Goal: Information Seeking & Learning: Learn about a topic

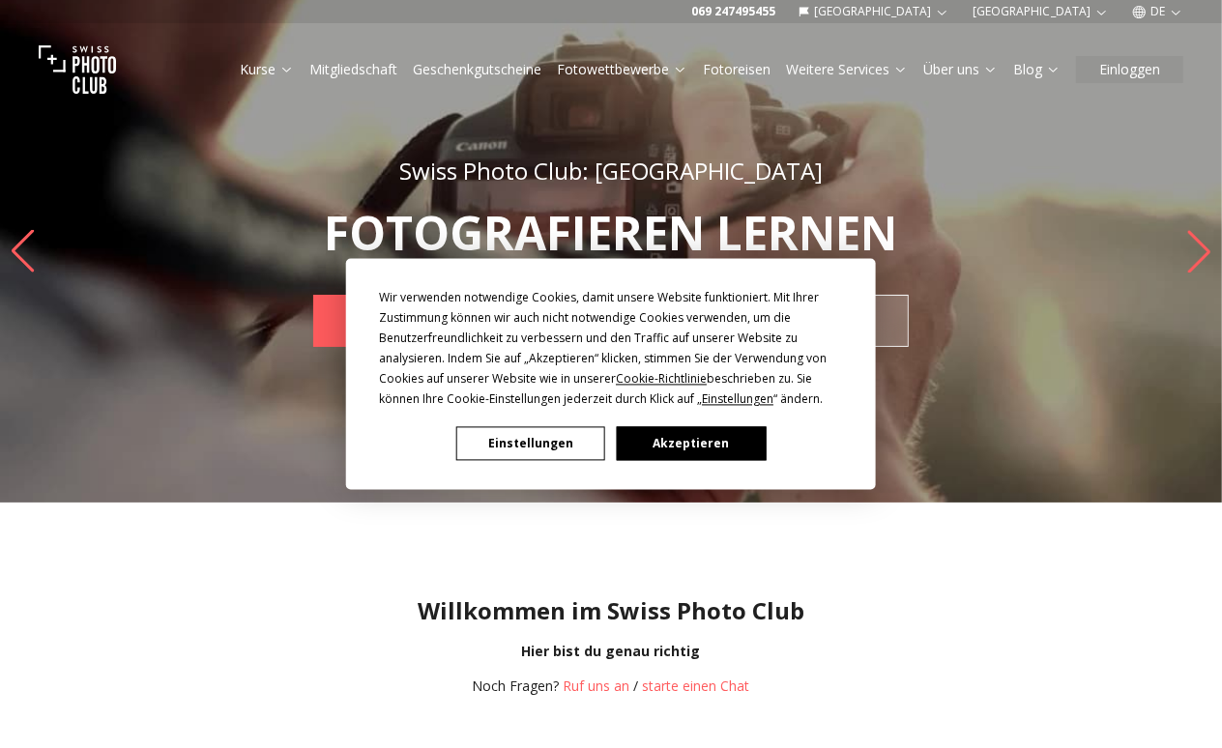
click at [670, 433] on button "Akzeptieren" at bounding box center [691, 444] width 149 height 34
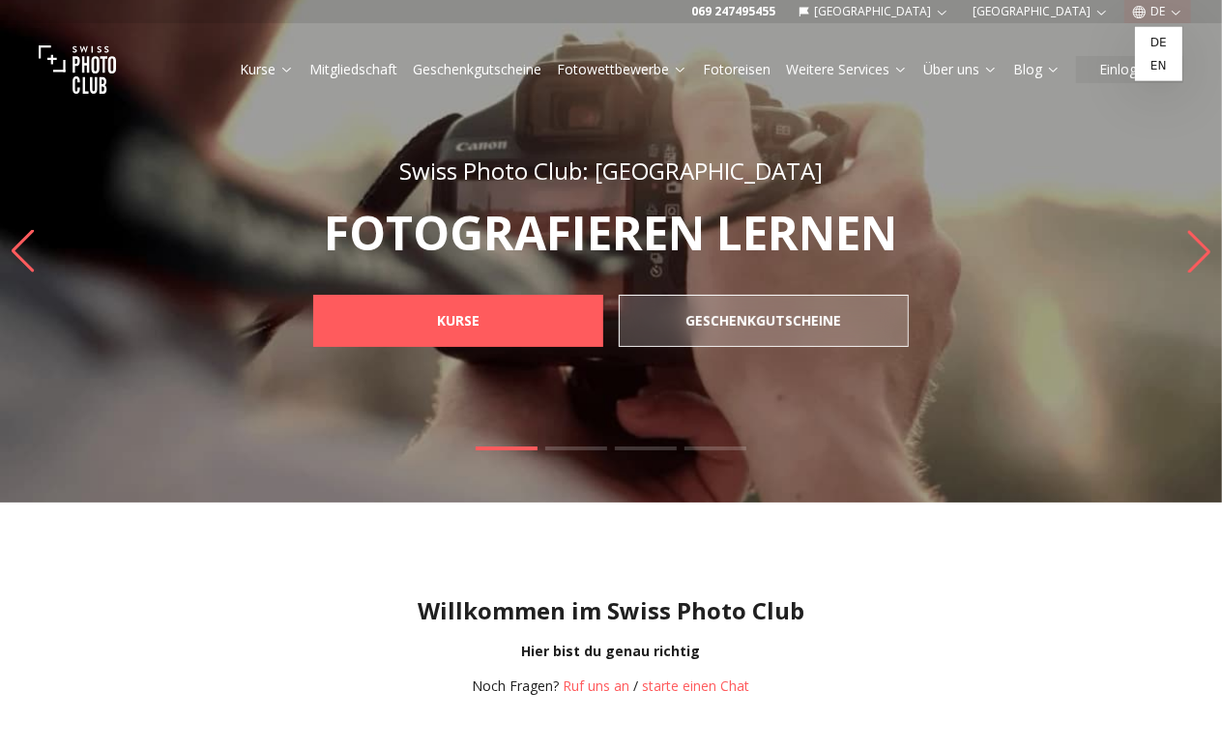
click at [1147, 5] on button "DE" at bounding box center [1158, 11] width 67 height 23
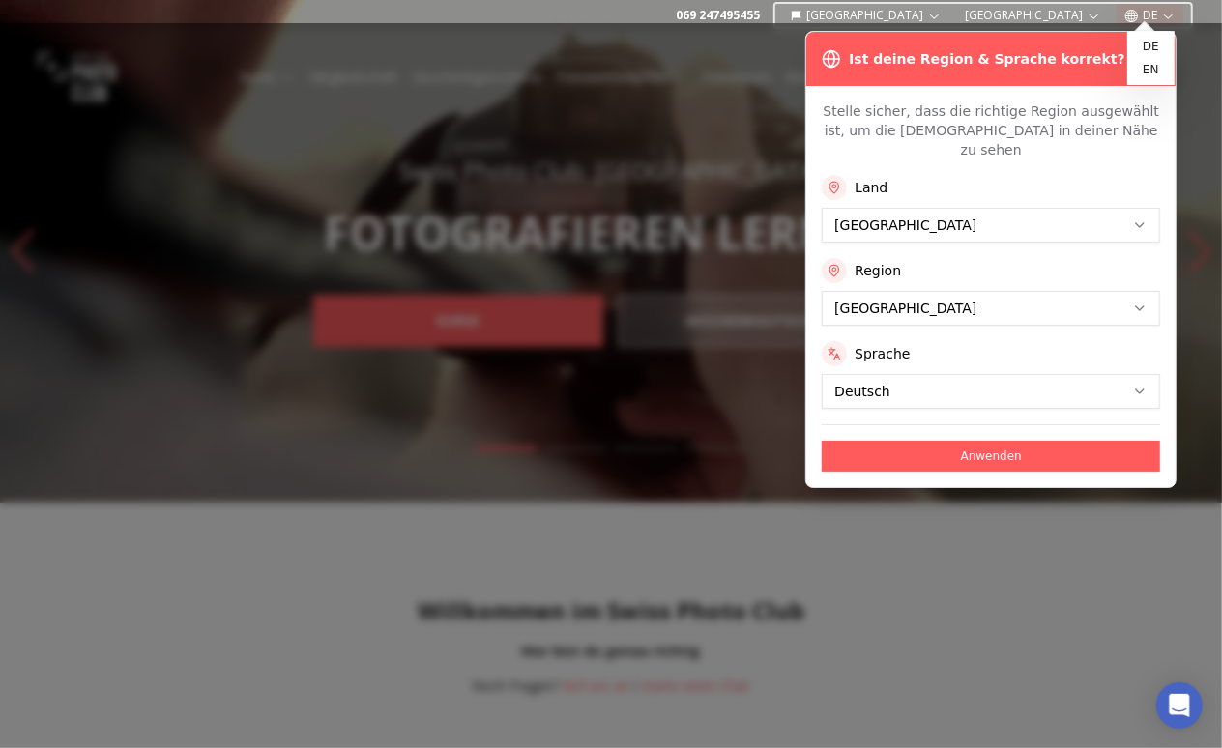
click at [1034, 441] on button "Anwenden" at bounding box center [991, 456] width 338 height 31
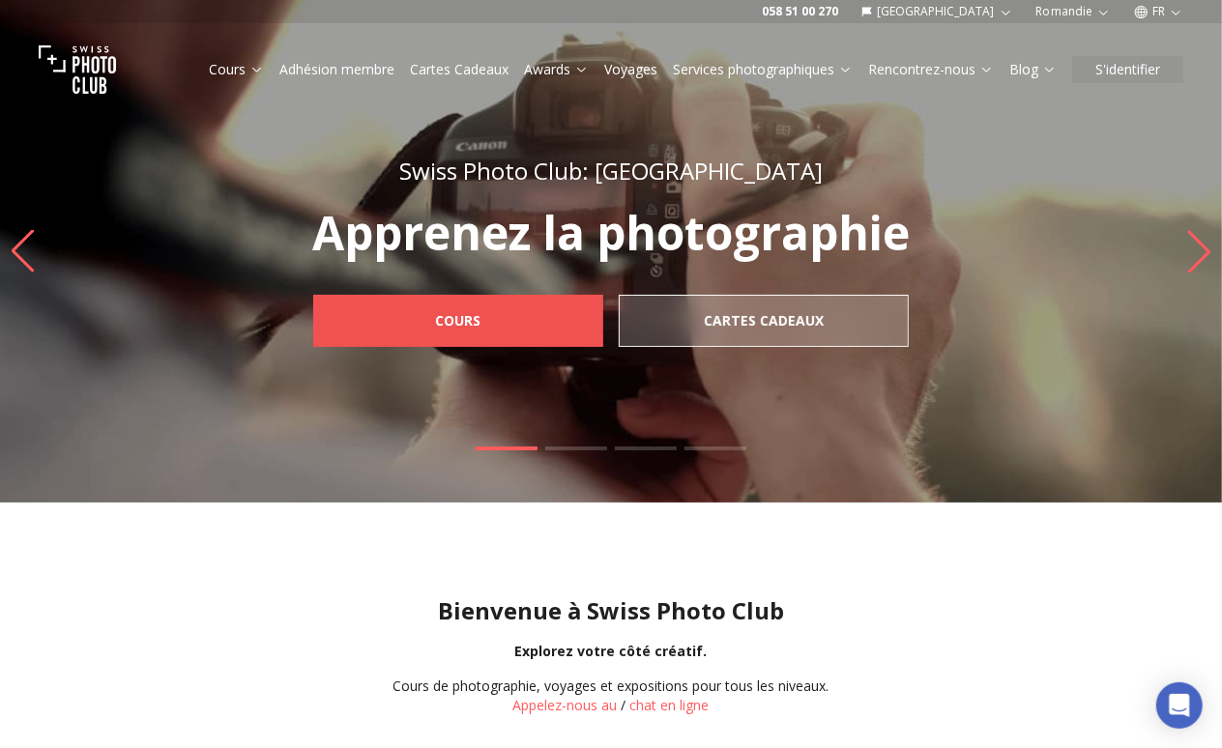
click at [464, 329] on b "Cours" at bounding box center [458, 320] width 45 height 19
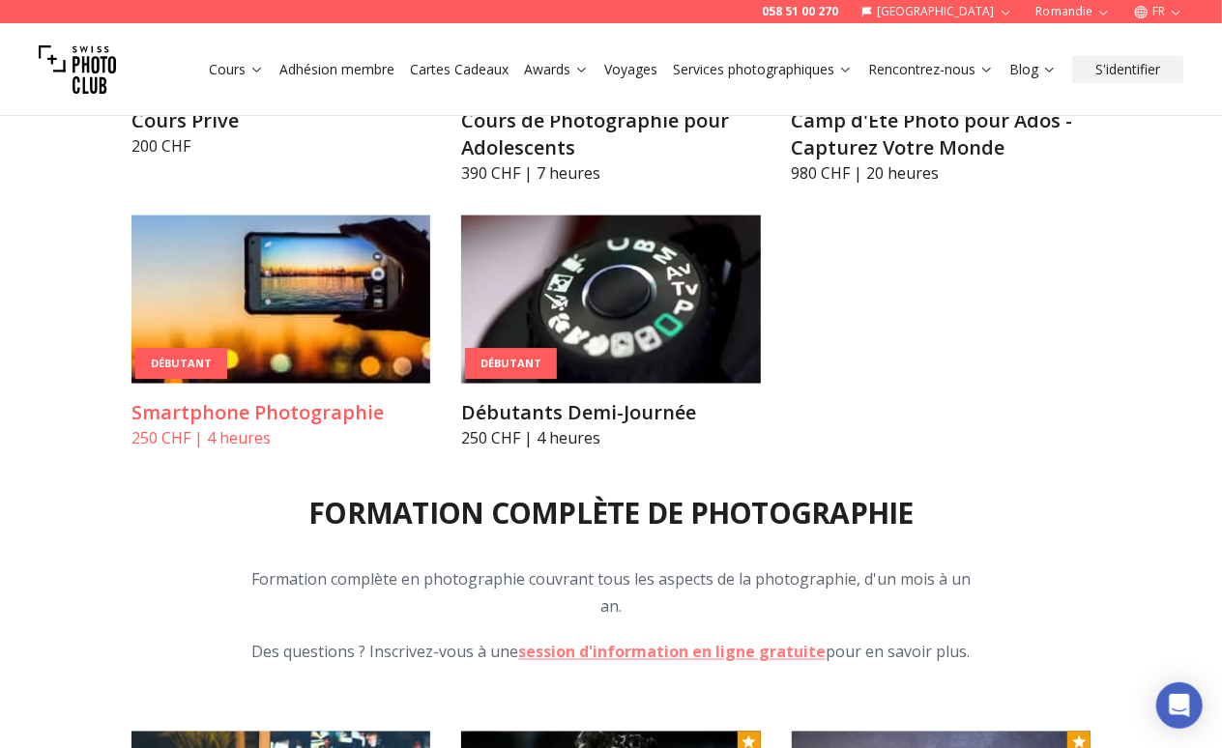
scroll to position [1450, 0]
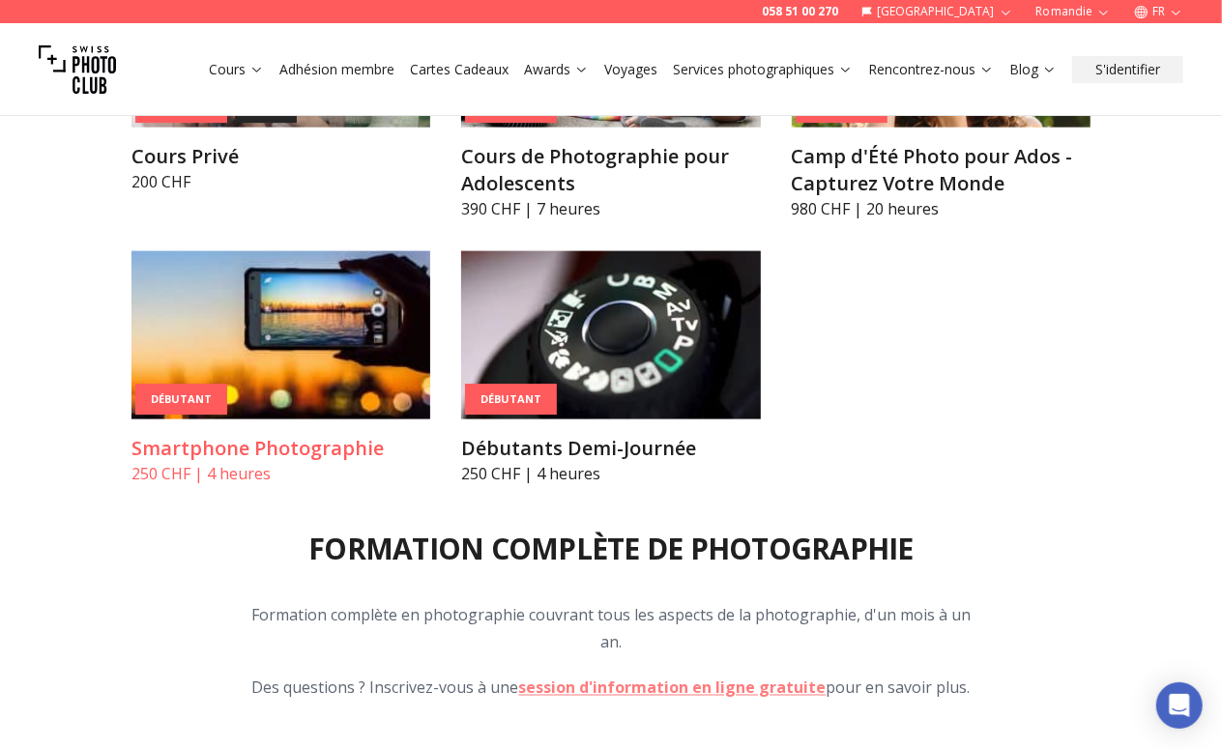
click at [194, 392] on div "Débutant" at bounding box center [181, 400] width 92 height 32
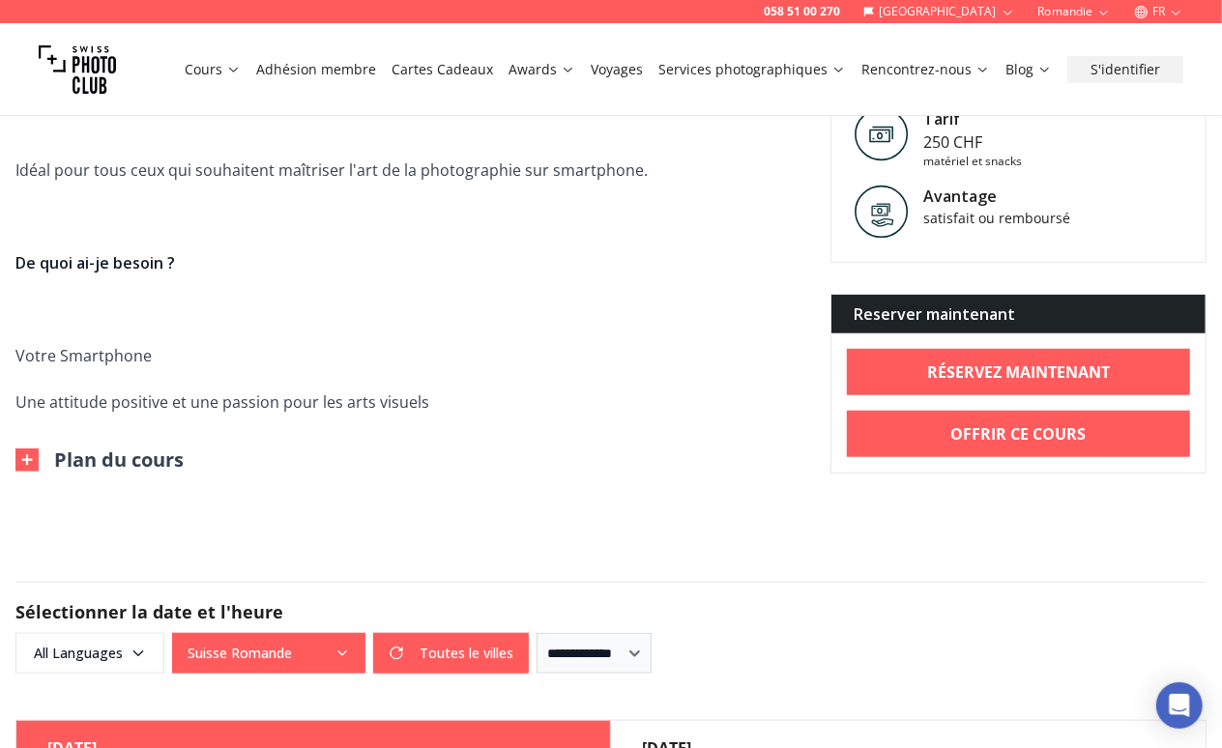
scroll to position [870, 0]
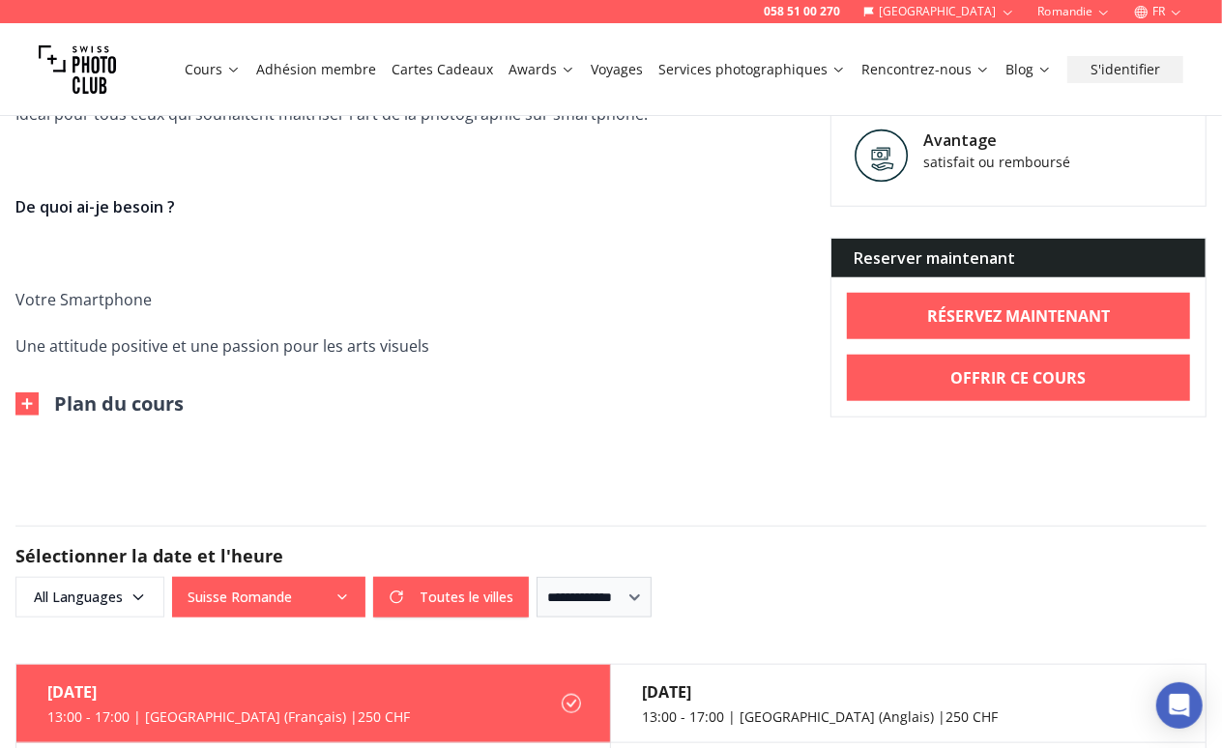
click at [136, 405] on button "Plan du cours" at bounding box center [99, 404] width 168 height 27
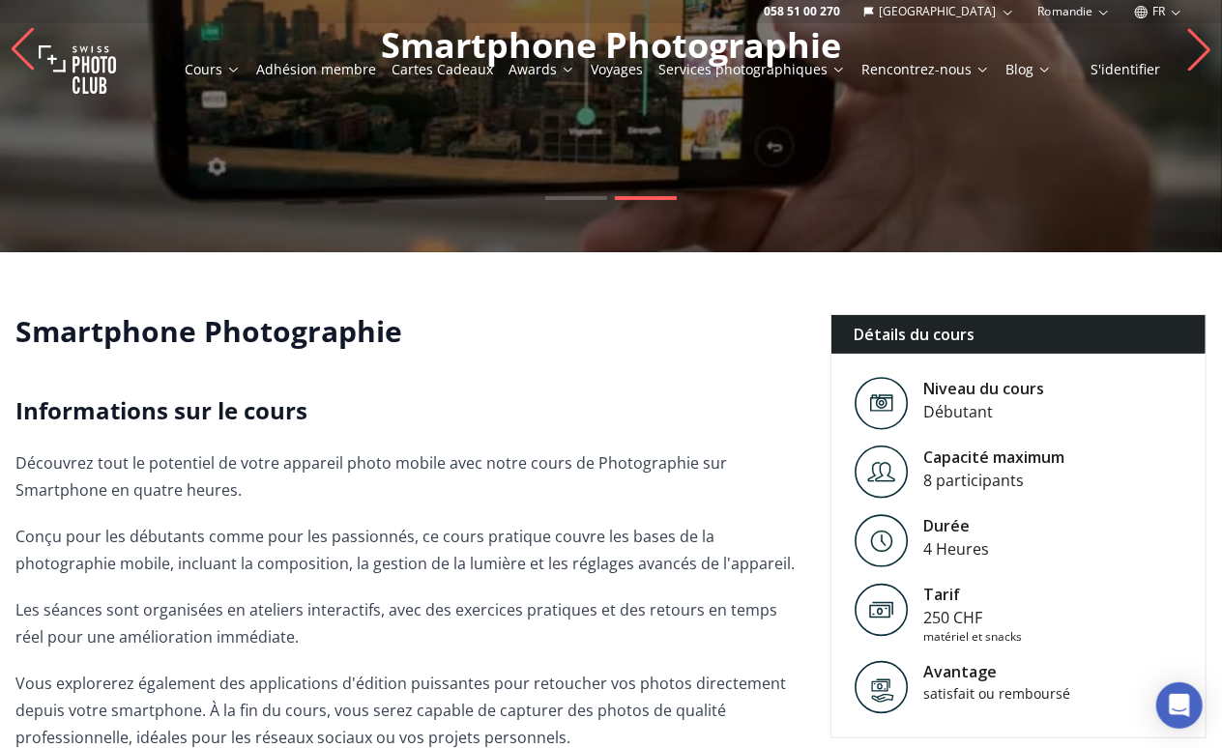
scroll to position [483, 0]
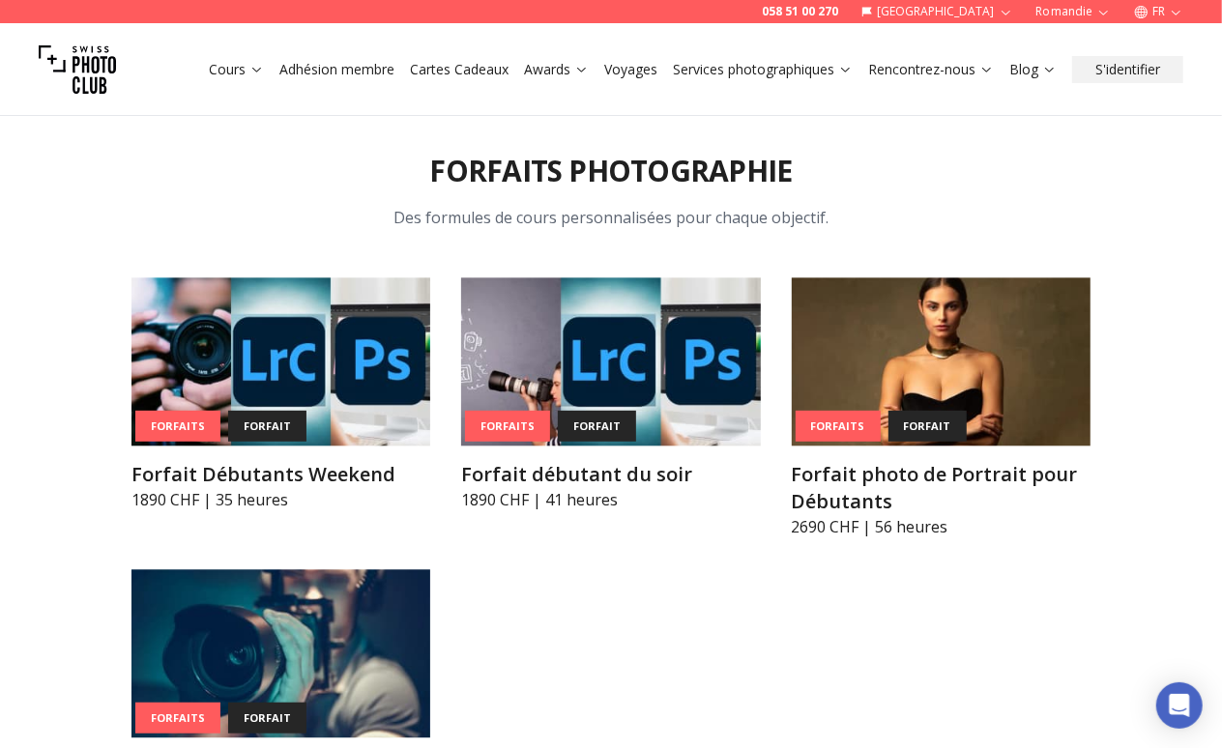
scroll to position [6815, 0]
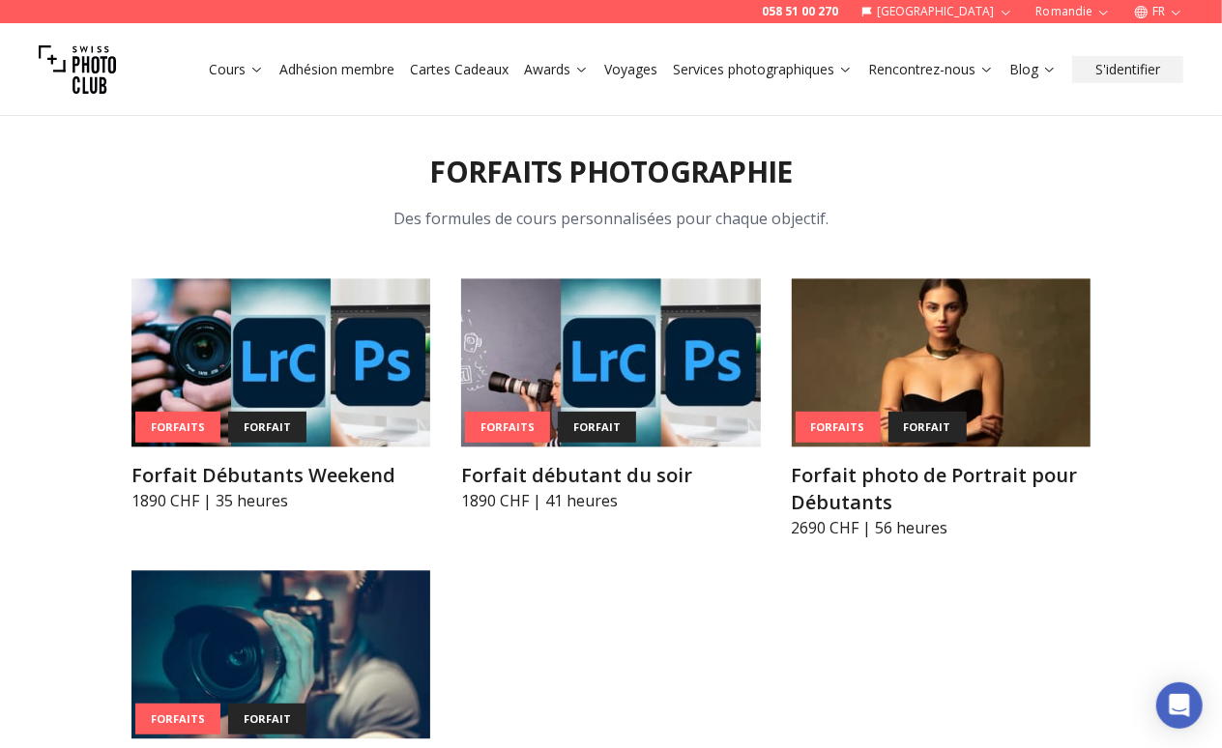
click at [341, 572] on img at bounding box center [281, 655] width 299 height 168
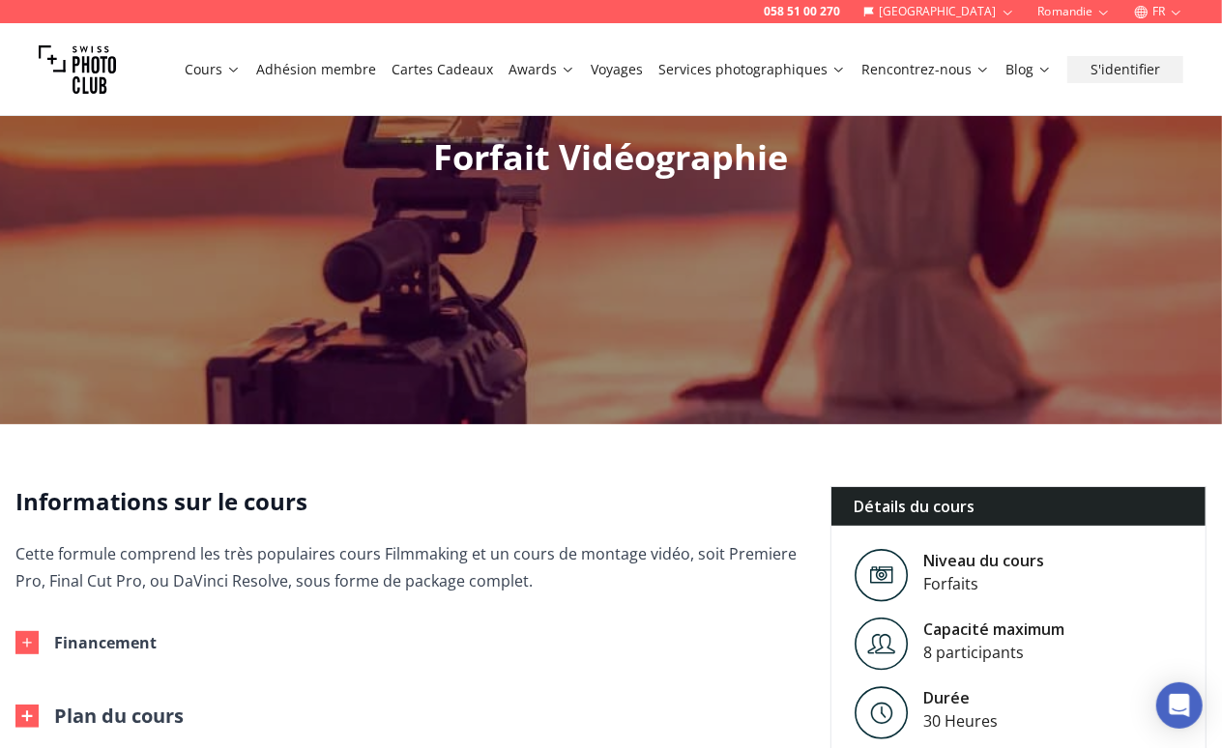
scroll to position [483, 0]
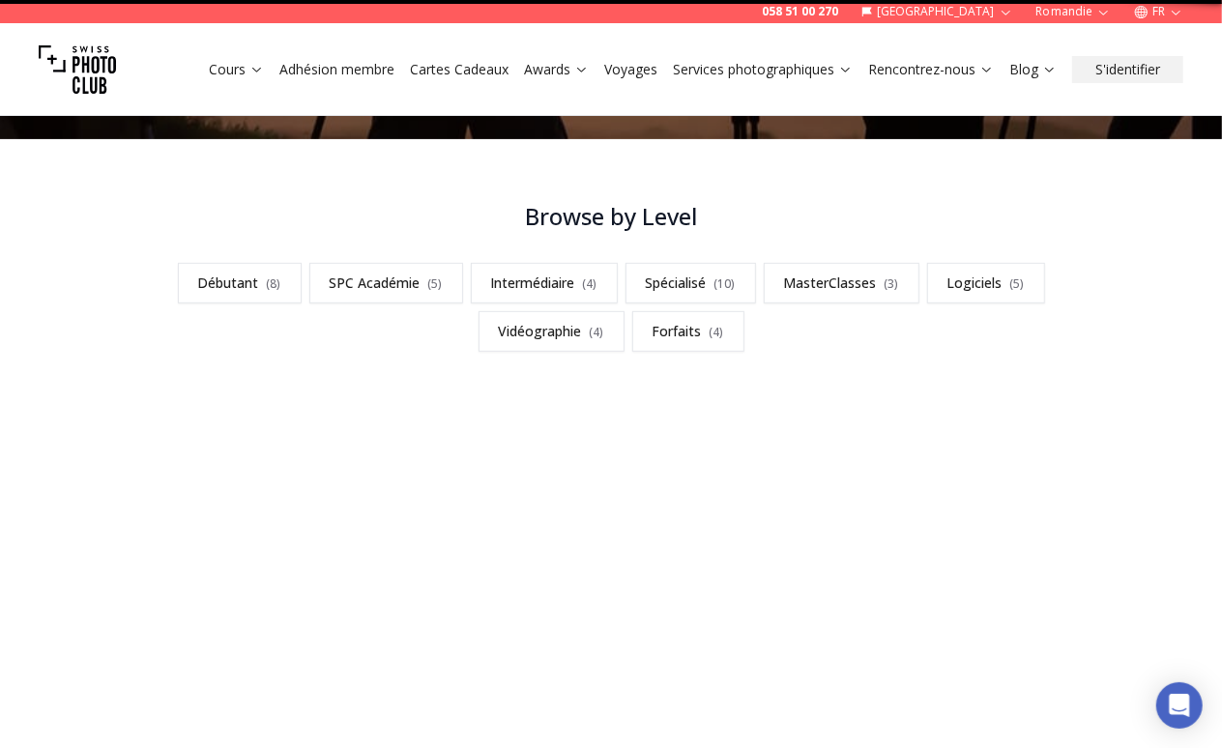
scroll to position [1, 0]
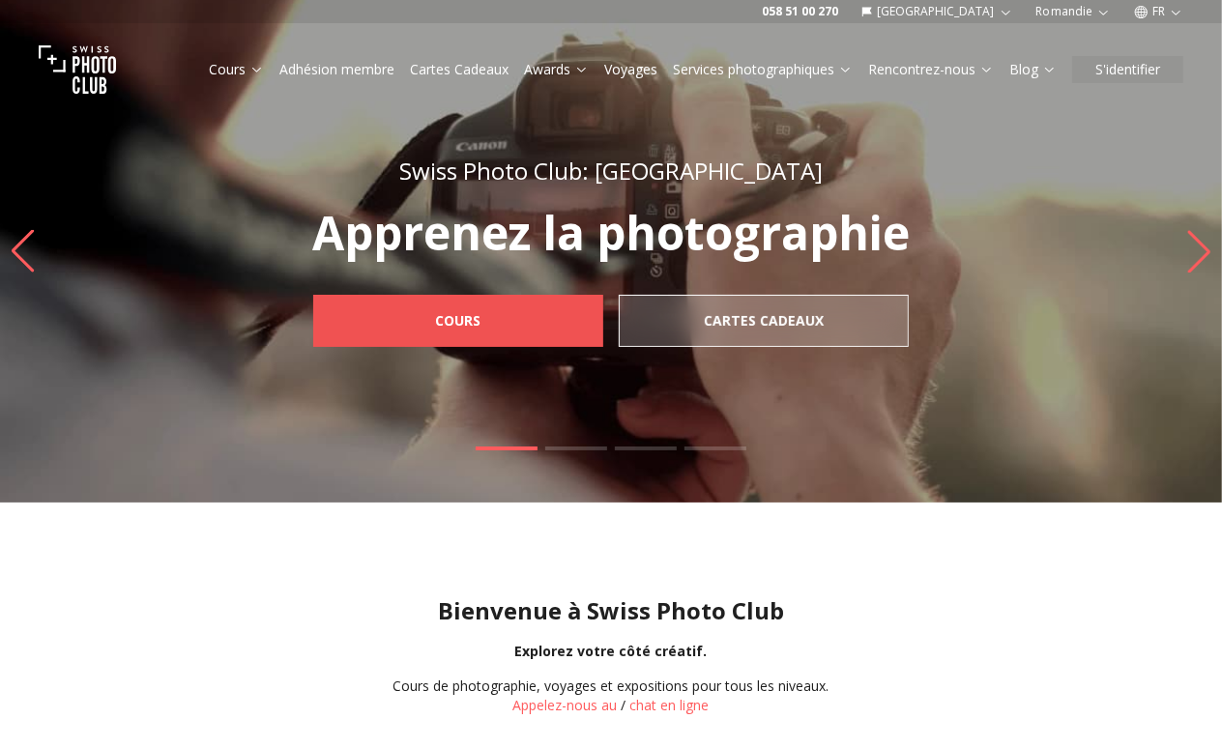
click at [466, 319] on b "Cours" at bounding box center [458, 320] width 45 height 19
